Goal: Task Accomplishment & Management: Manage account settings

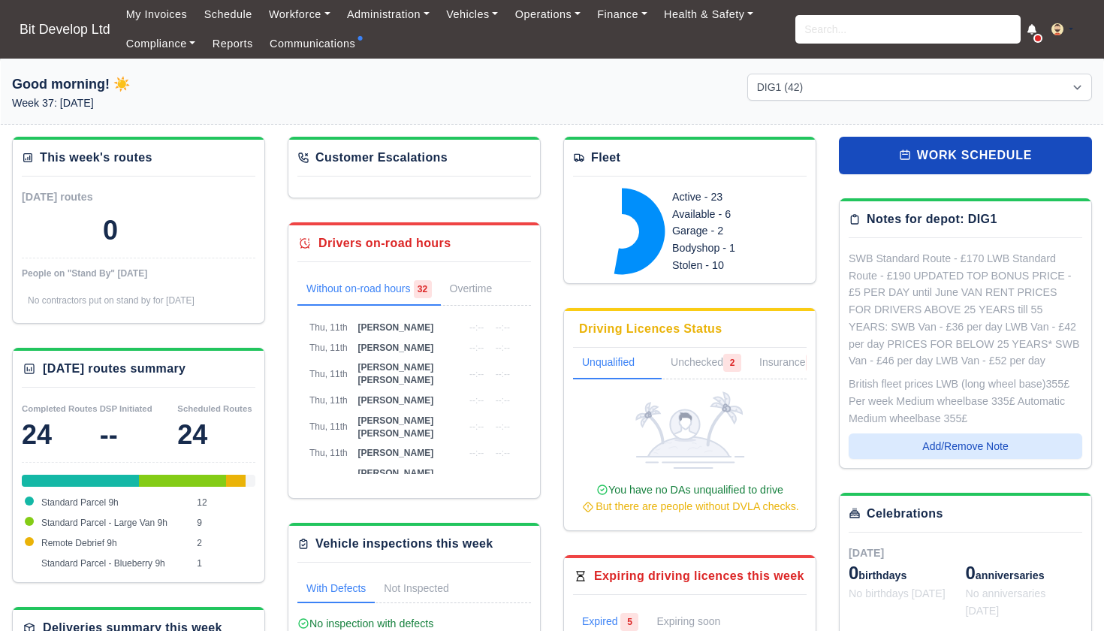
select select "2"
click at [834, 34] on input "search" at bounding box center [907, 29] width 225 height 29
type input "stefa"
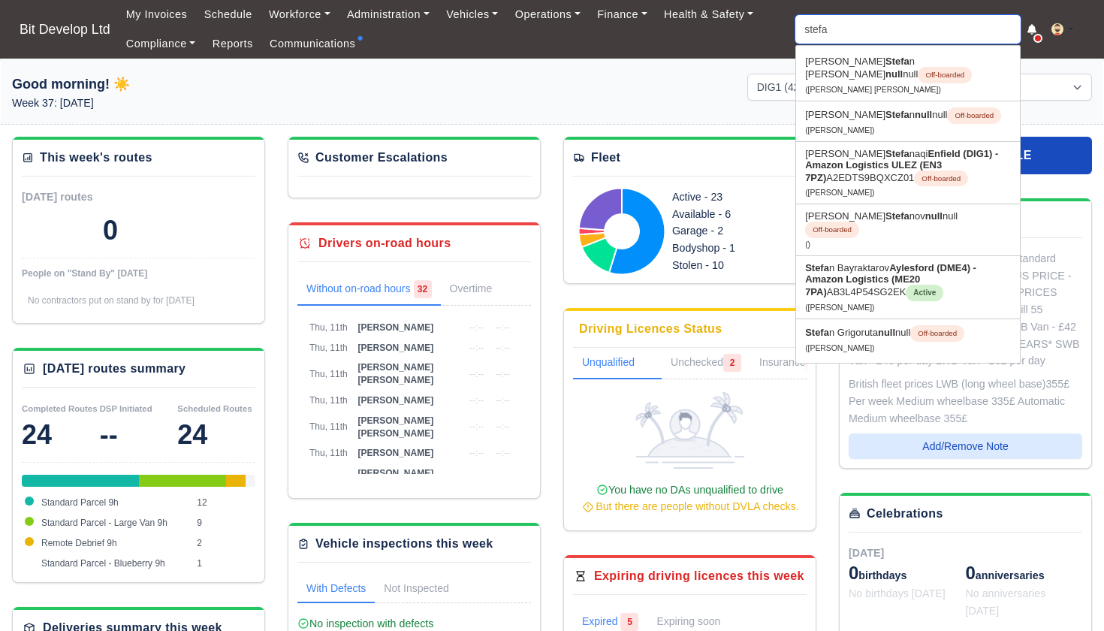
type input "stefan Bayraktarov"
type input "stefan"
type input "stefan Bayraktarov"
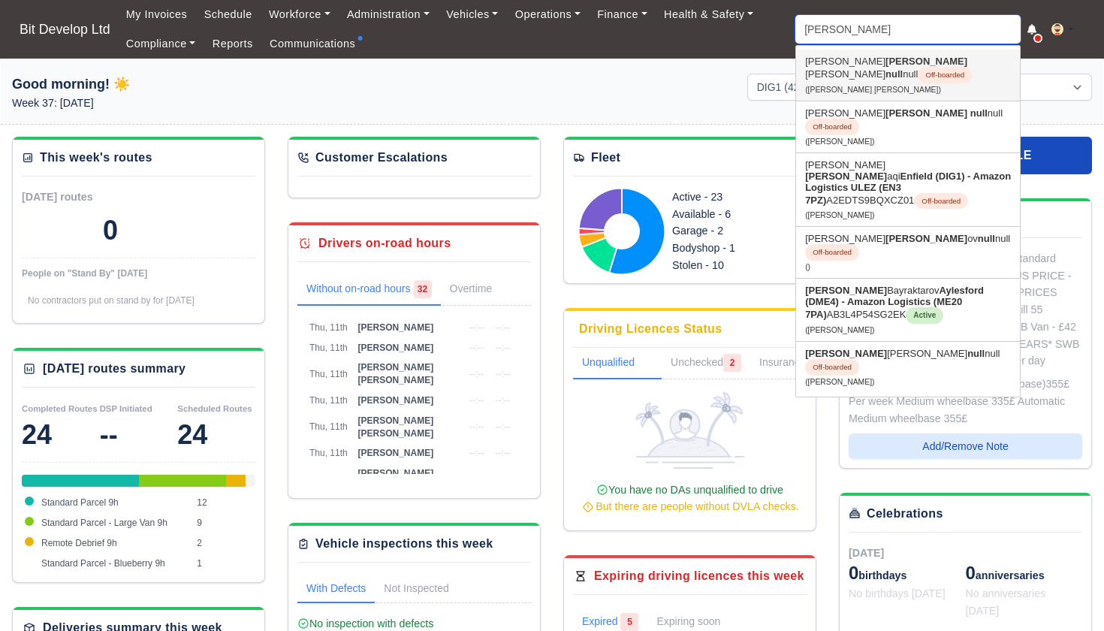
type input "Stefan"
drag, startPoint x: 848, startPoint y: 56, endPoint x: 856, endPoint y: 253, distance: 197.7
click at [856, 285] on strong "Aylesford (DME4) - Amazon Logistics (ME20 7PA)" at bounding box center [894, 302] width 179 height 35
type input "[PERSON_NAME]"
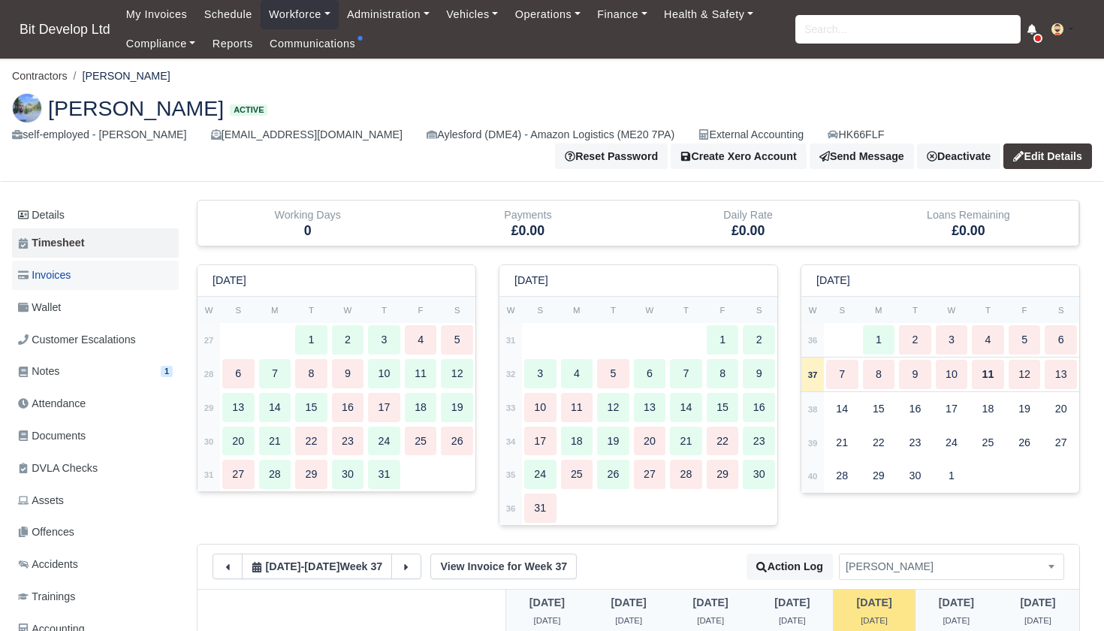
click at [68, 277] on span "Invoices" at bounding box center [44, 275] width 53 height 17
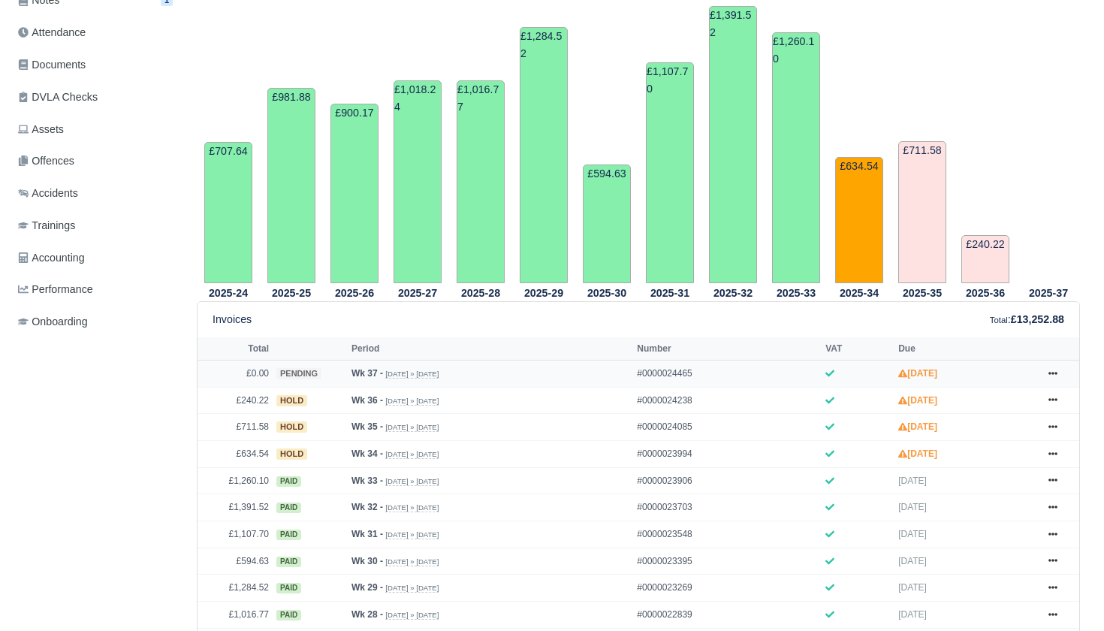
scroll to position [372, 0]
click at [1055, 454] on icon at bounding box center [1052, 452] width 9 height 3
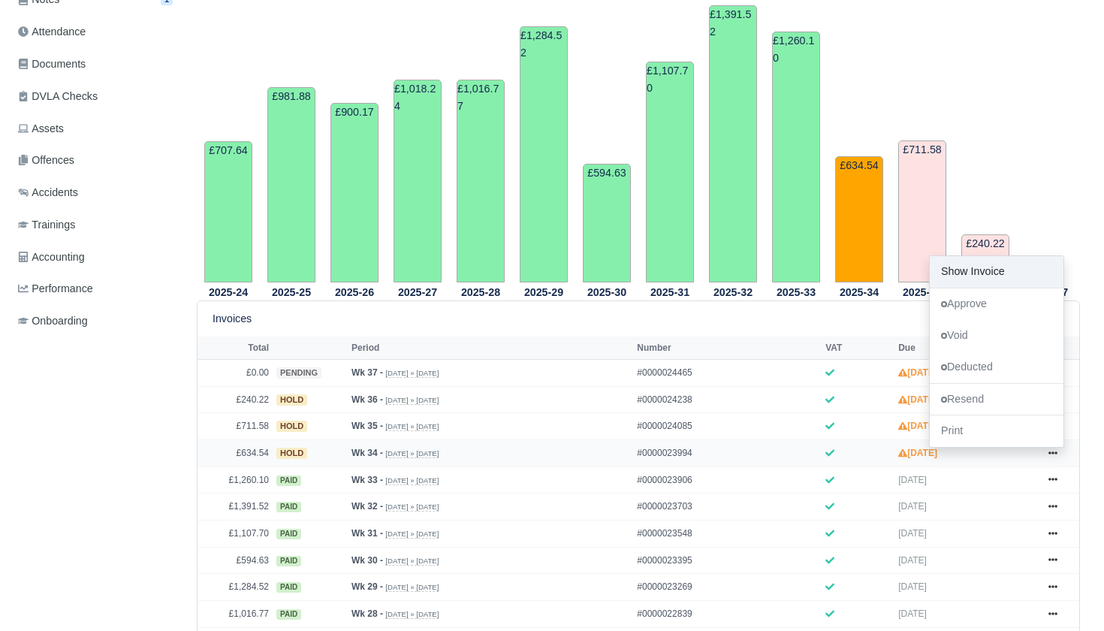
click at [985, 288] on link "Show Invoice" at bounding box center [997, 272] width 134 height 32
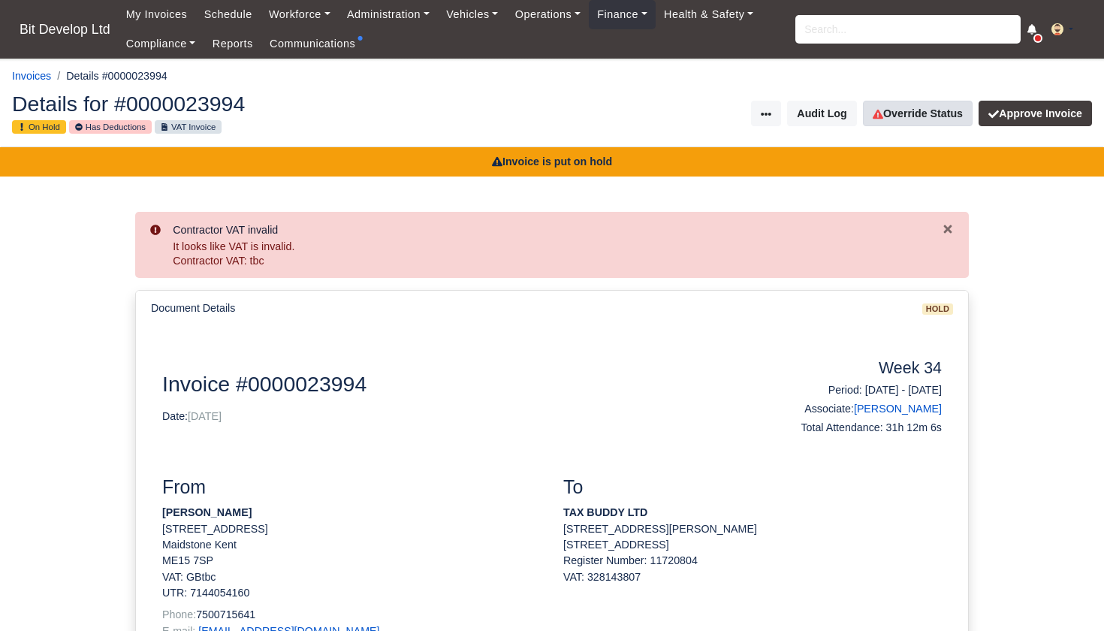
click at [916, 115] on link "Override Status" at bounding box center [918, 114] width 110 height 26
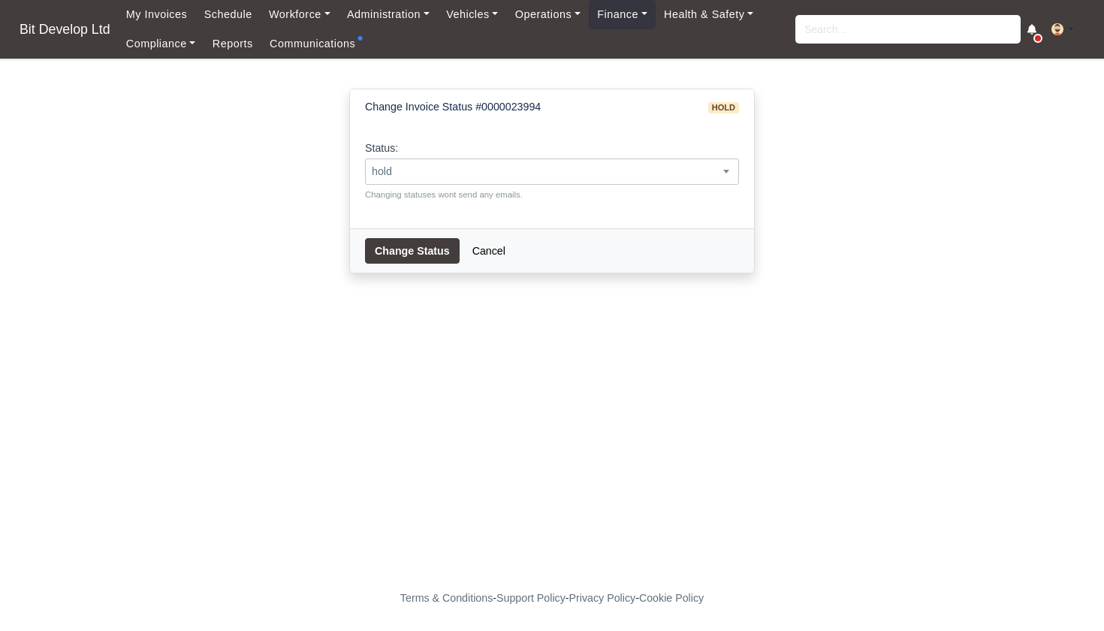
click at [475, 177] on span "hold" at bounding box center [552, 171] width 372 height 19
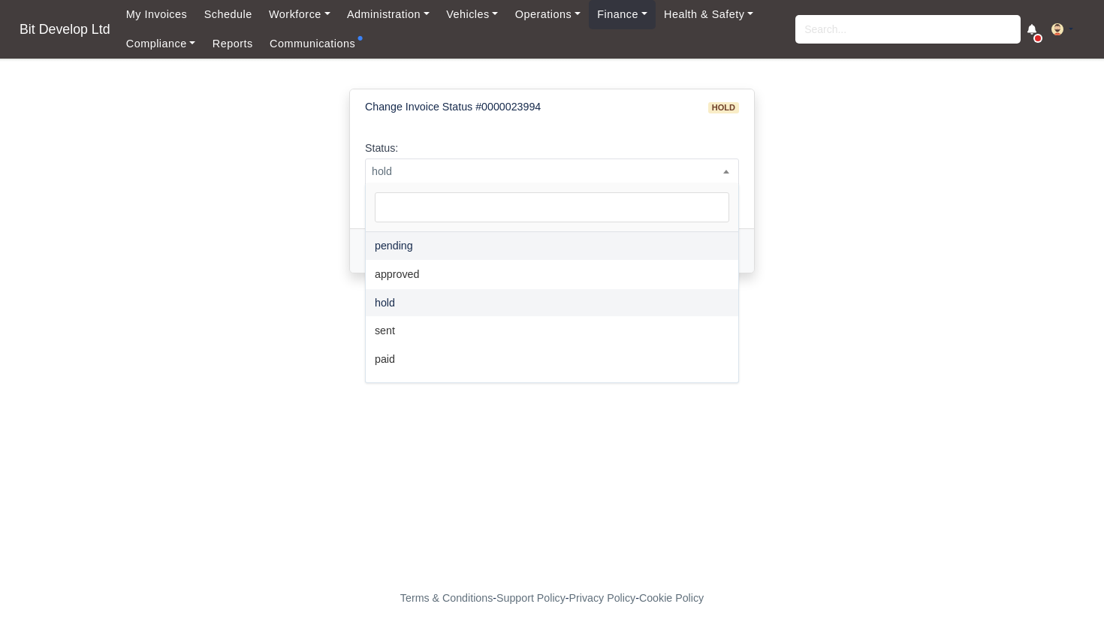
select select "pending"
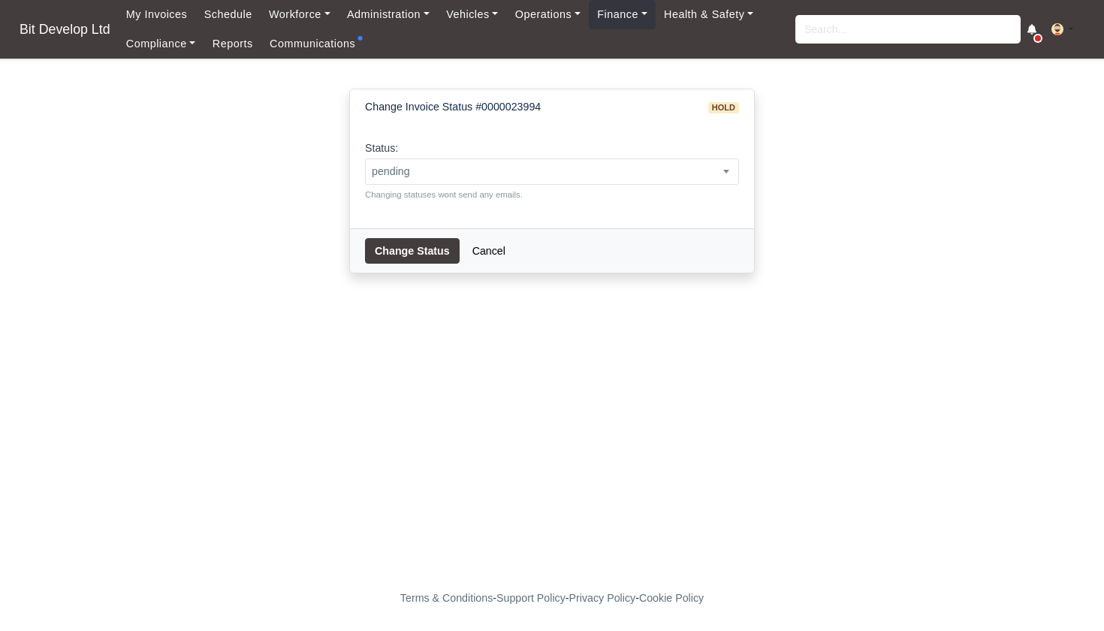
click at [416, 250] on button "Change Status" at bounding box center [412, 251] width 95 height 26
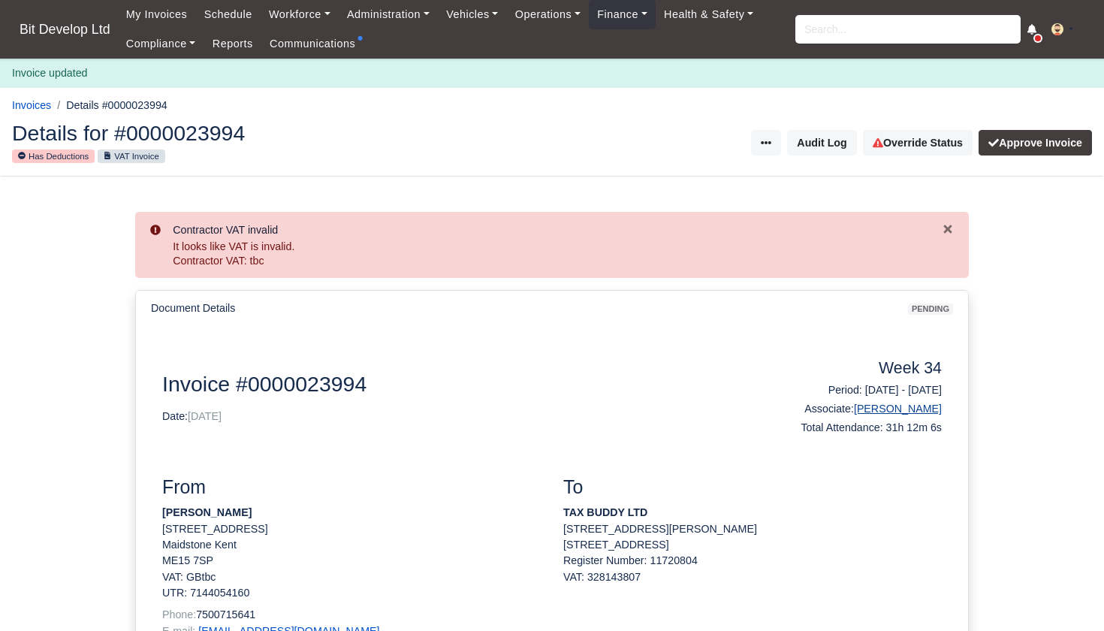
click at [880, 402] on link "Stefan Bayraktarov" at bounding box center [898, 408] width 88 height 12
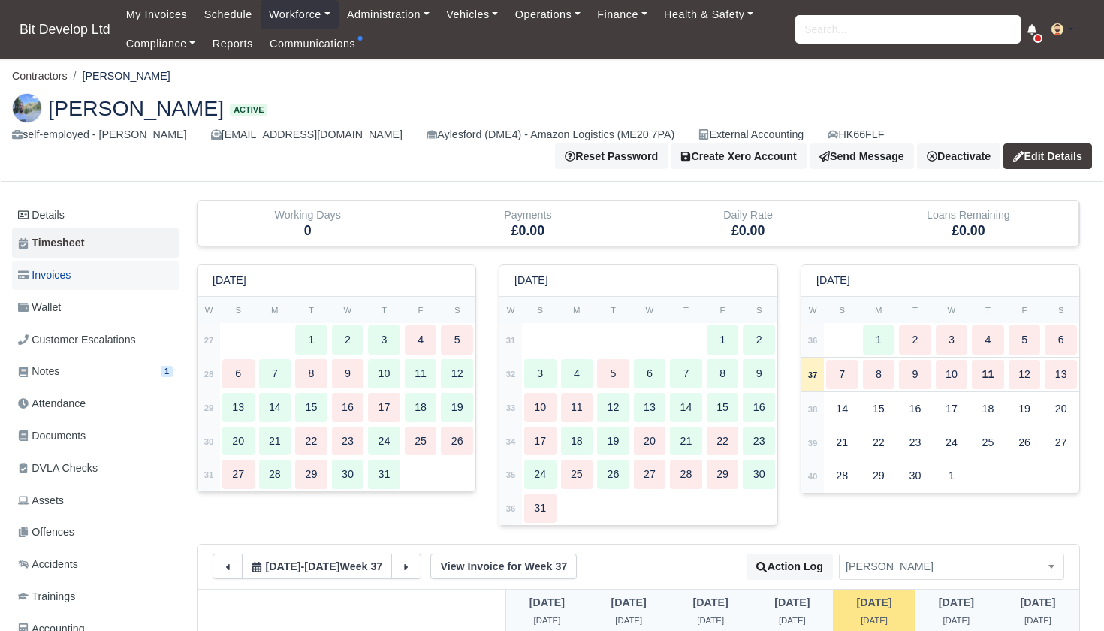
click at [75, 271] on link "Invoices" at bounding box center [95, 275] width 167 height 29
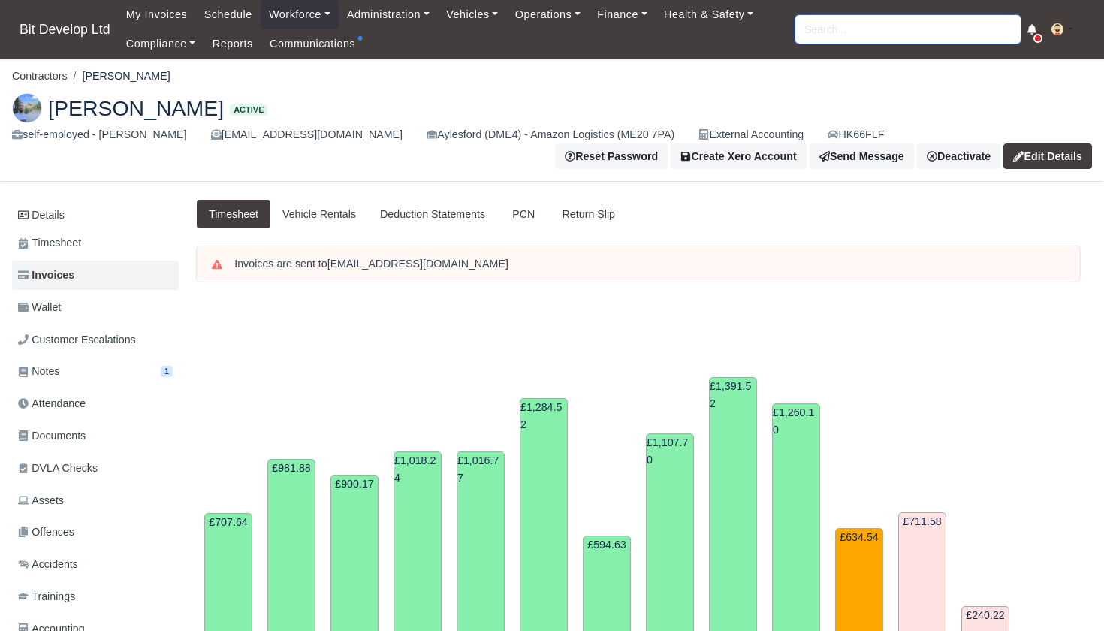
click at [871, 35] on input "search" at bounding box center [907, 29] width 225 height 29
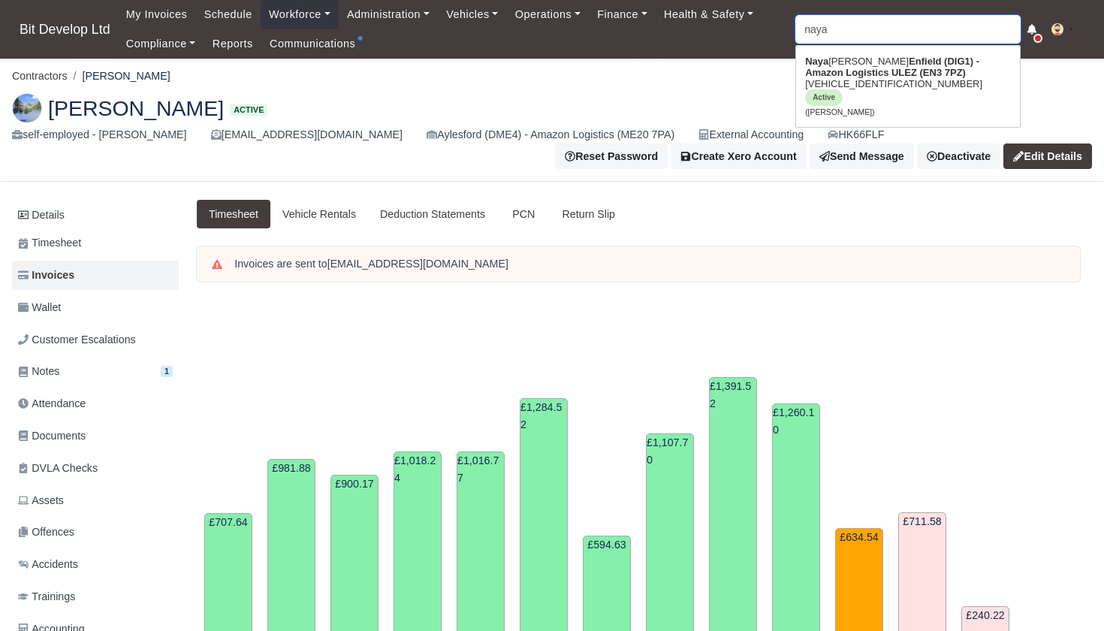
type input "nayar"
type input "nayara Silvestre"
type input "nayara"
type input "nayara Silvestre"
type input "Nayara"
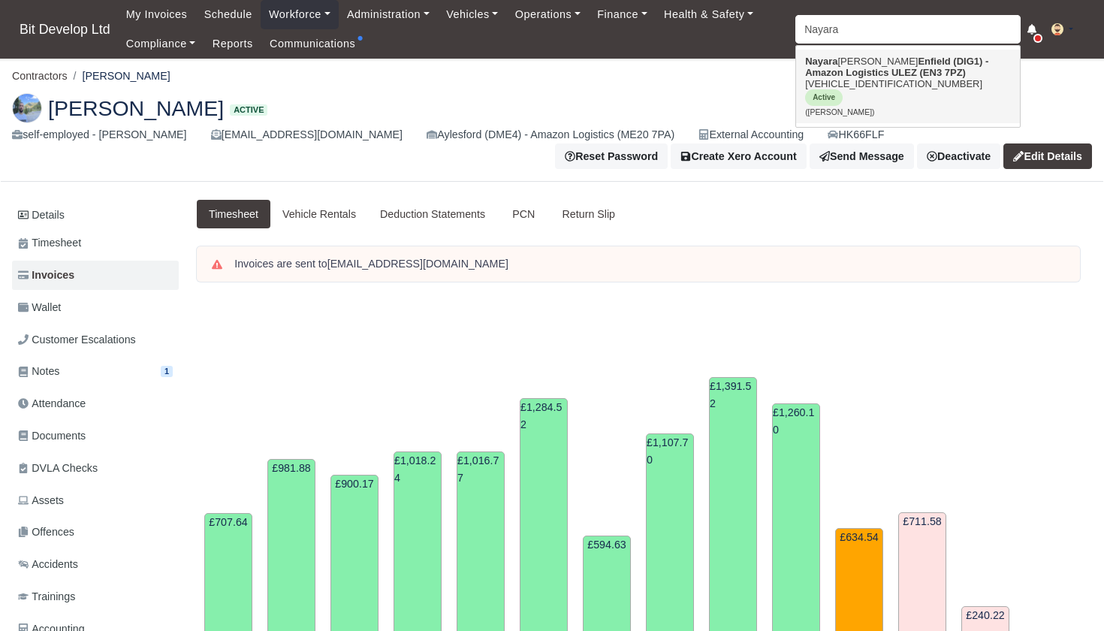
drag, startPoint x: 871, startPoint y: 35, endPoint x: 878, endPoint y: 83, distance: 48.5
click at [878, 83] on link "Nayara Silvestre Enfield (DIG1) - Amazon Logistics ULEZ (EN3 7PZ) VF3YDBPFCNG02…" at bounding box center [908, 87] width 224 height 74
type input "[PERSON_NAME]"
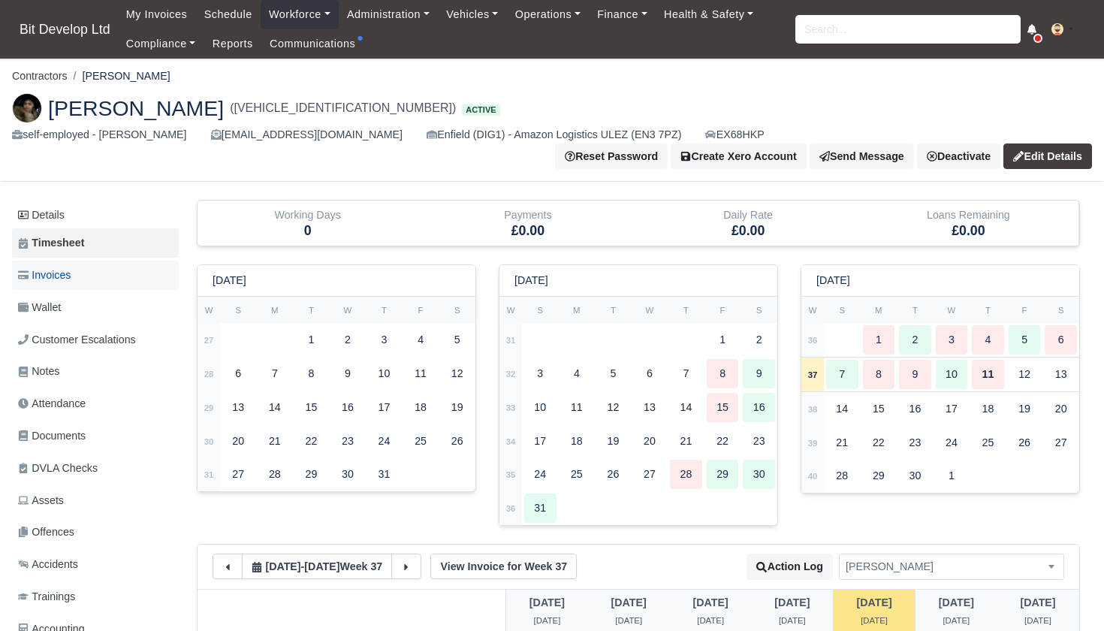
click at [71, 267] on span "Invoices" at bounding box center [44, 275] width 53 height 17
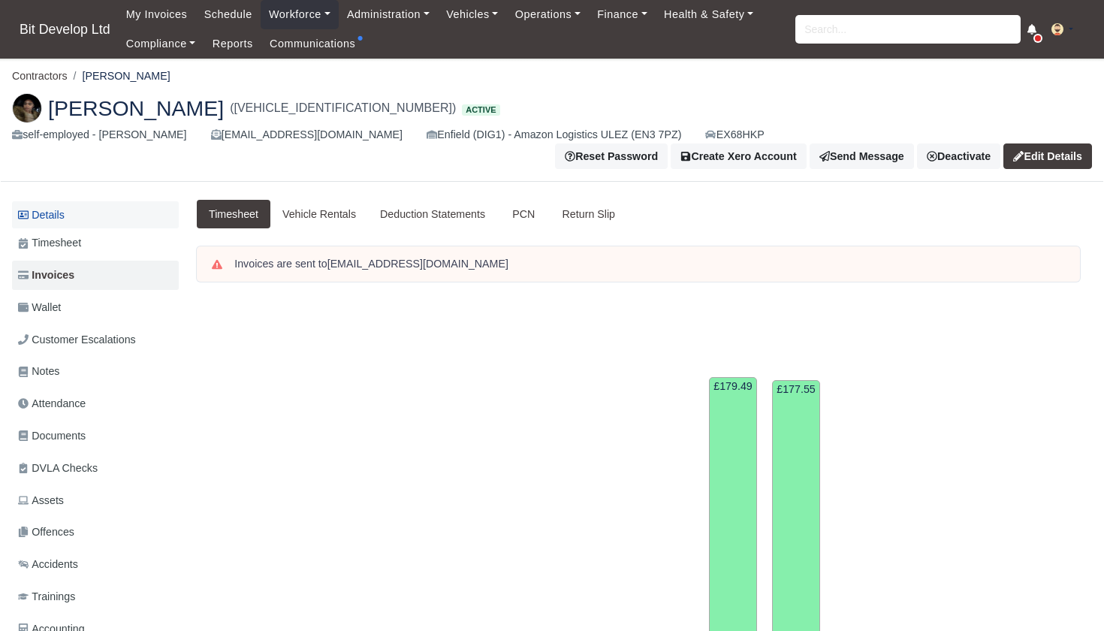
click at [67, 201] on link "Details" at bounding box center [95, 215] width 167 height 28
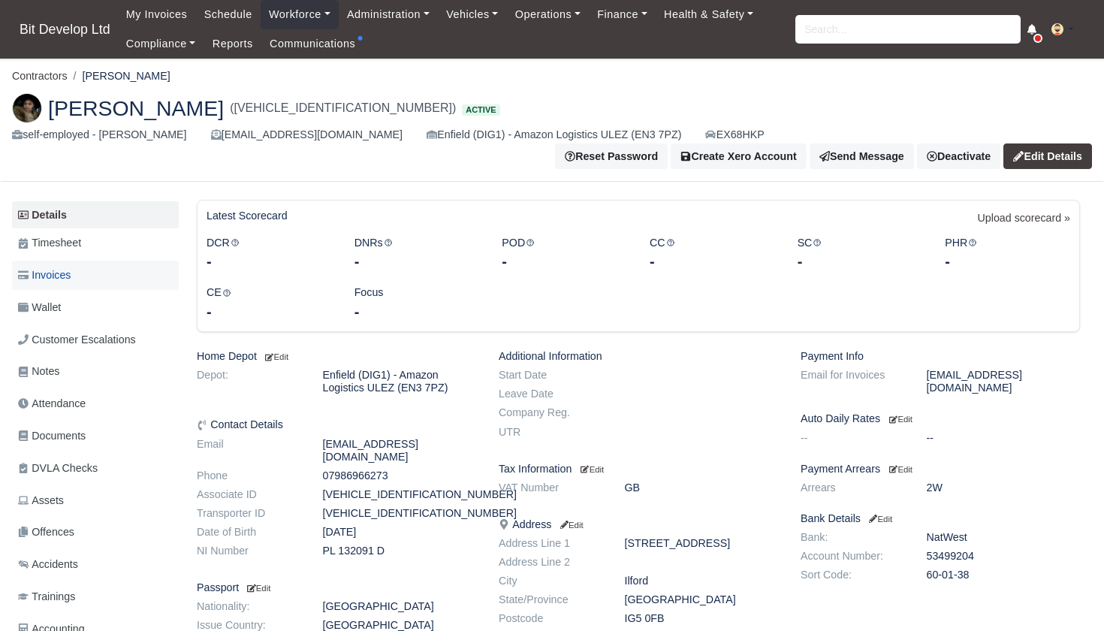
click at [83, 261] on link "Invoices" at bounding box center [95, 275] width 167 height 29
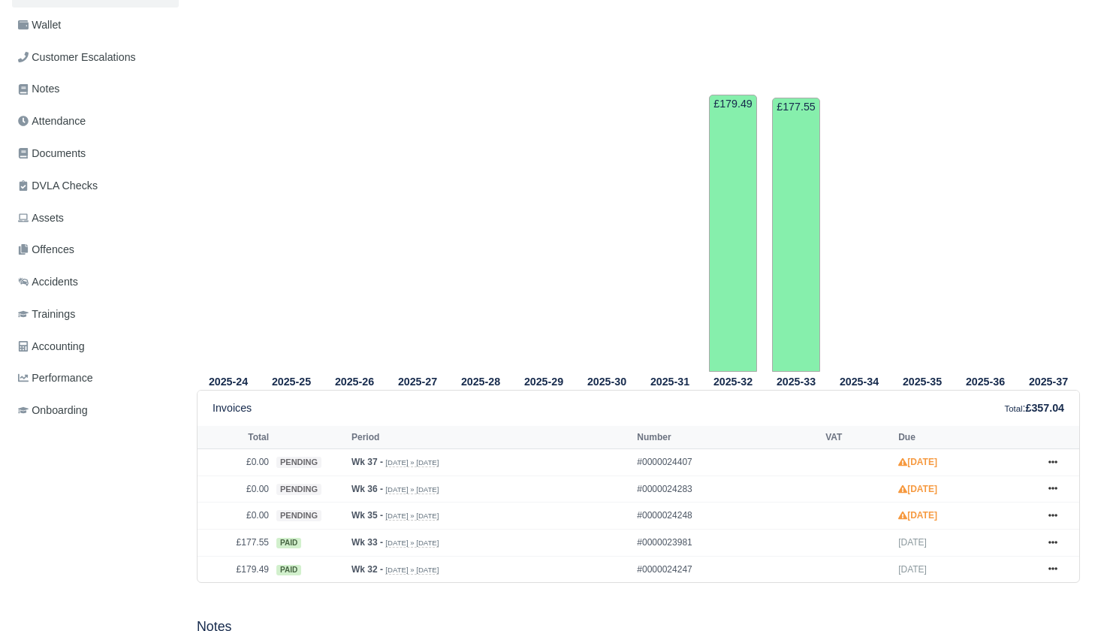
scroll to position [332, 0]
